Goal: Find contact information: Find contact information

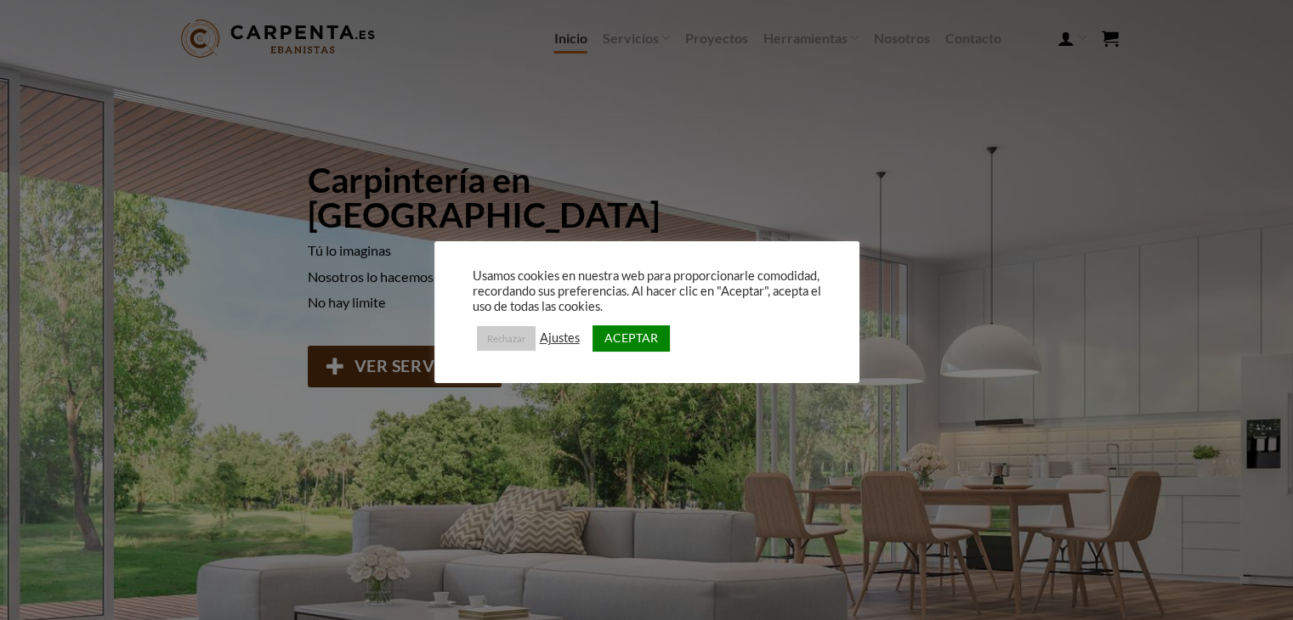
click at [494, 332] on link "Rechazar" at bounding box center [506, 338] width 59 height 25
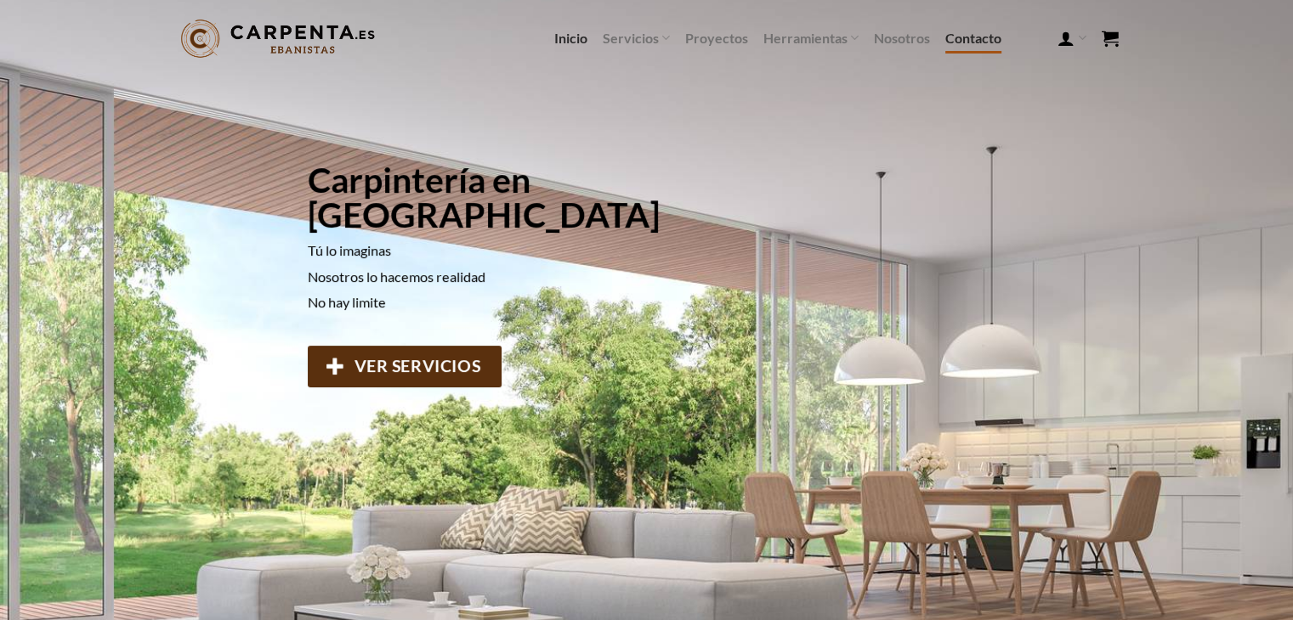
click at [986, 31] on link "Contacto" at bounding box center [973, 38] width 56 height 31
